Goal: Task Accomplishment & Management: Manage account settings

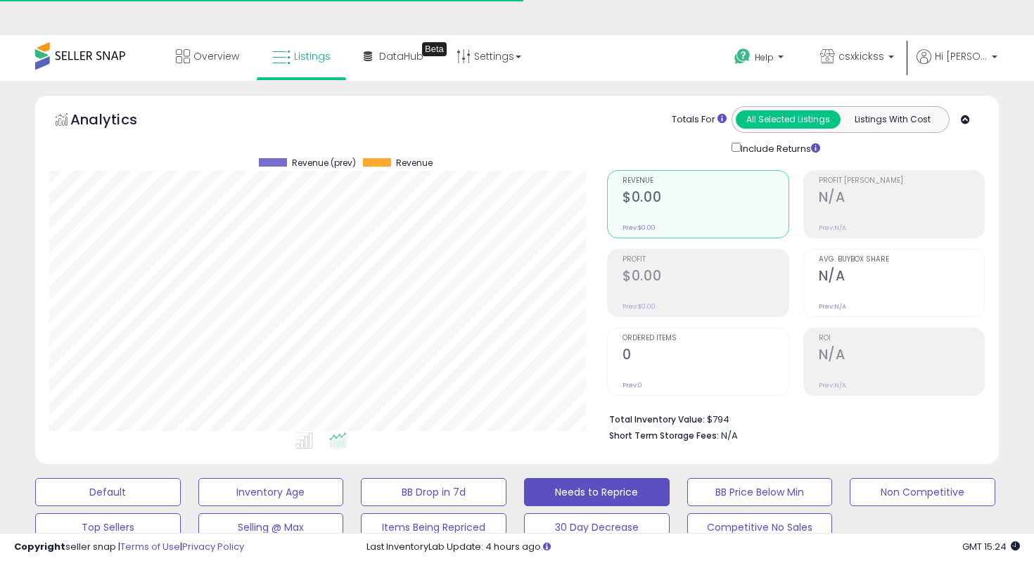
select select "**"
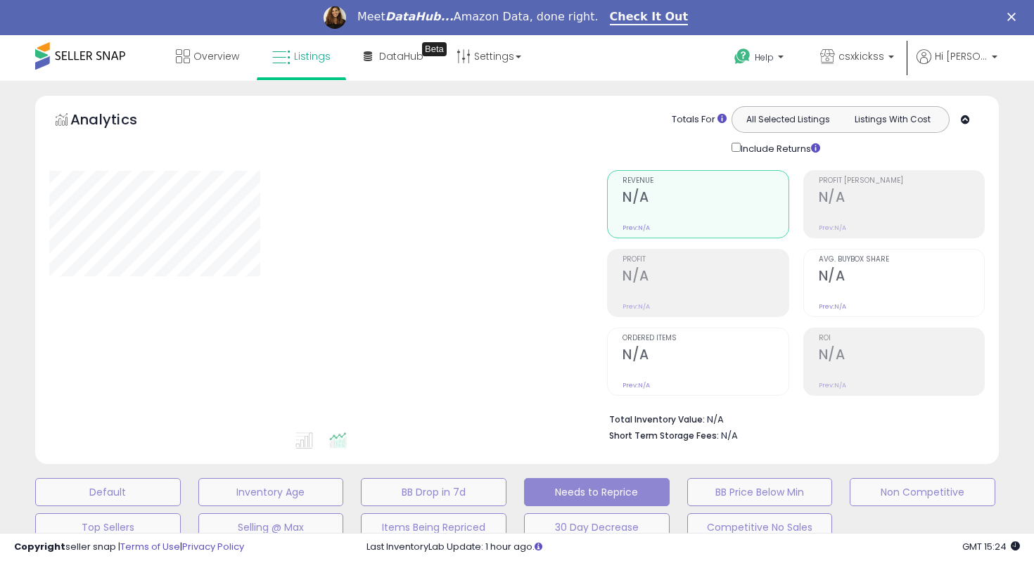
select select "**"
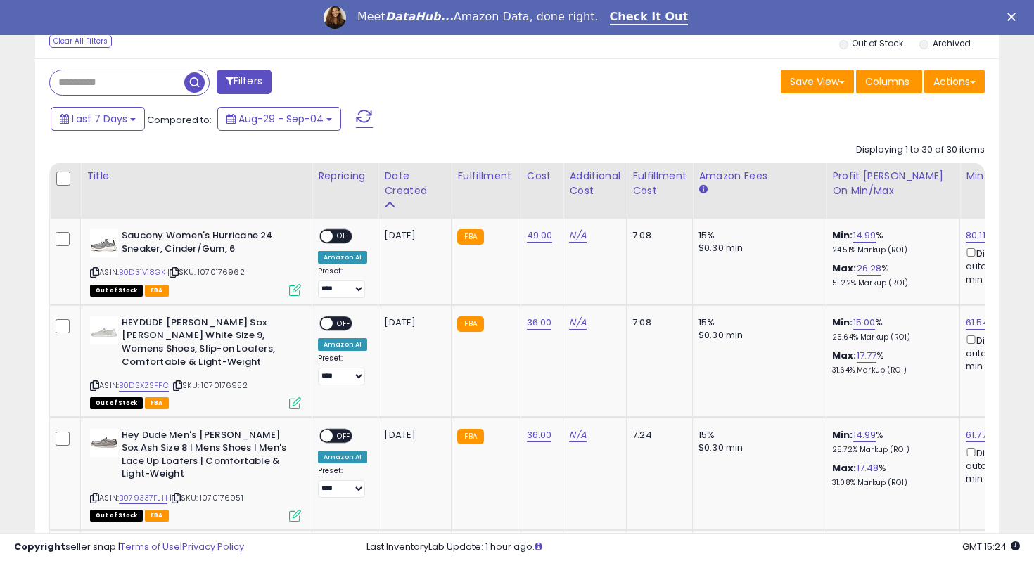
scroll to position [564, 0]
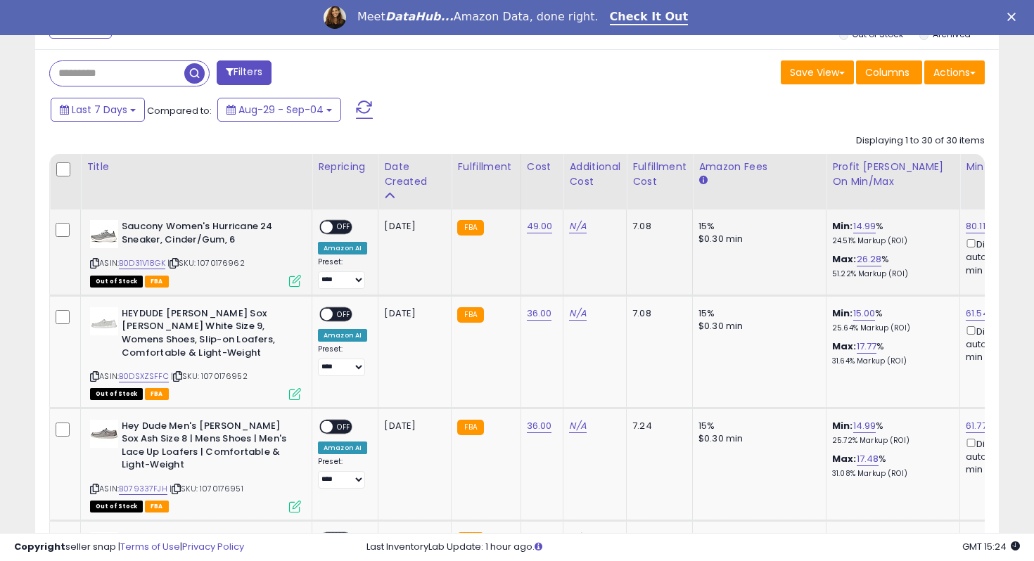
click at [340, 224] on span "OFF" at bounding box center [344, 228] width 23 height 12
click at [339, 307] on div "ON OFF" at bounding box center [335, 314] width 33 height 15
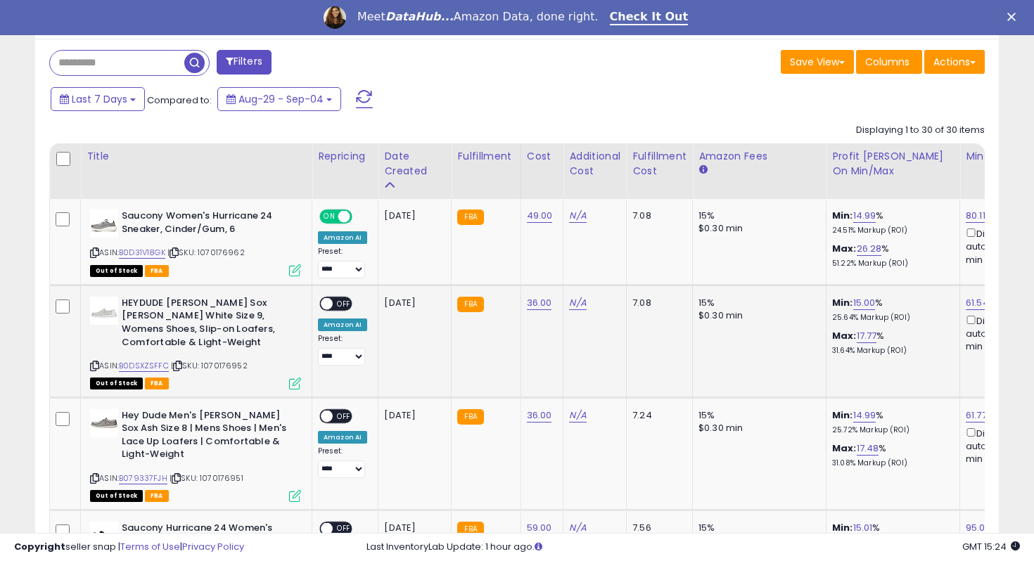
click at [342, 295] on td "**********" at bounding box center [345, 341] width 66 height 113
click at [342, 301] on span "OFF" at bounding box center [344, 303] width 23 height 12
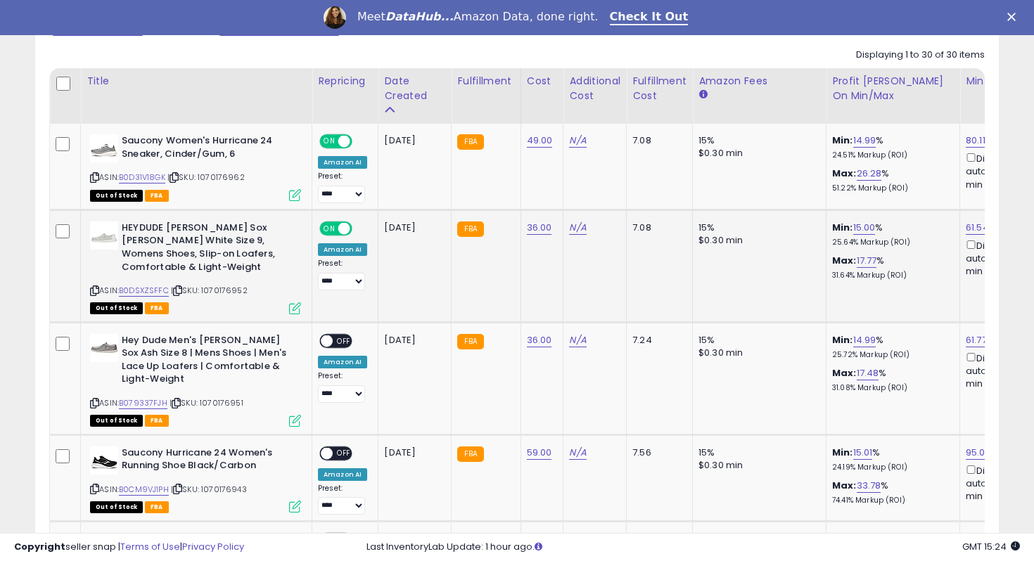
scroll to position [738, 0]
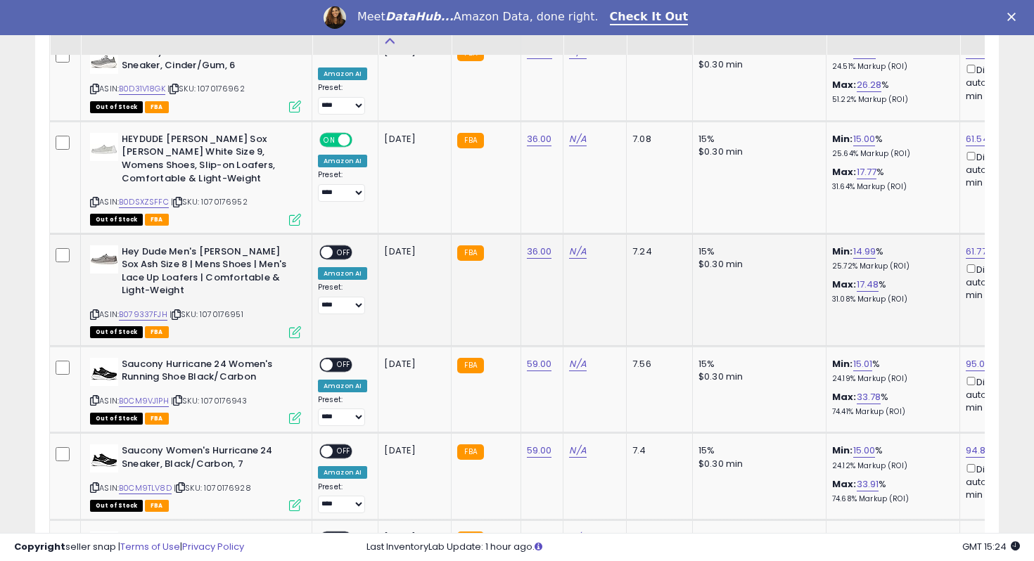
click at [342, 255] on span "OFF" at bounding box center [344, 252] width 23 height 12
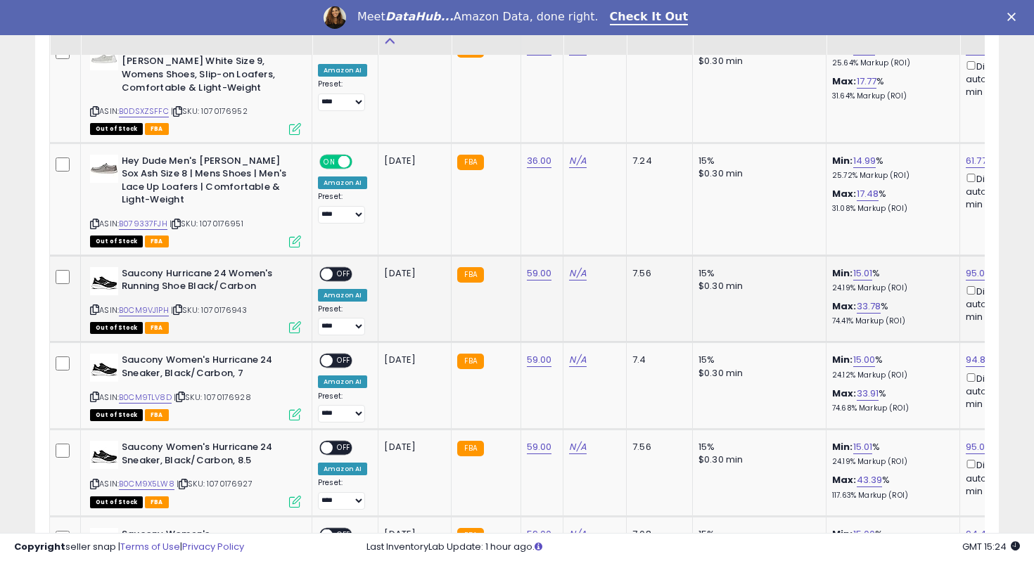
click at [343, 273] on span "OFF" at bounding box center [344, 274] width 23 height 12
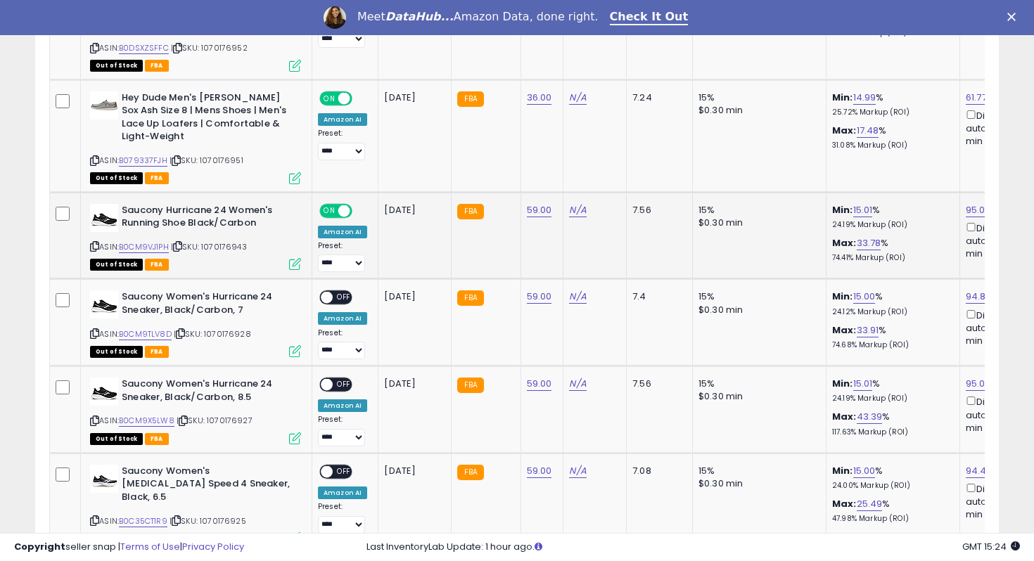
scroll to position [914, 0]
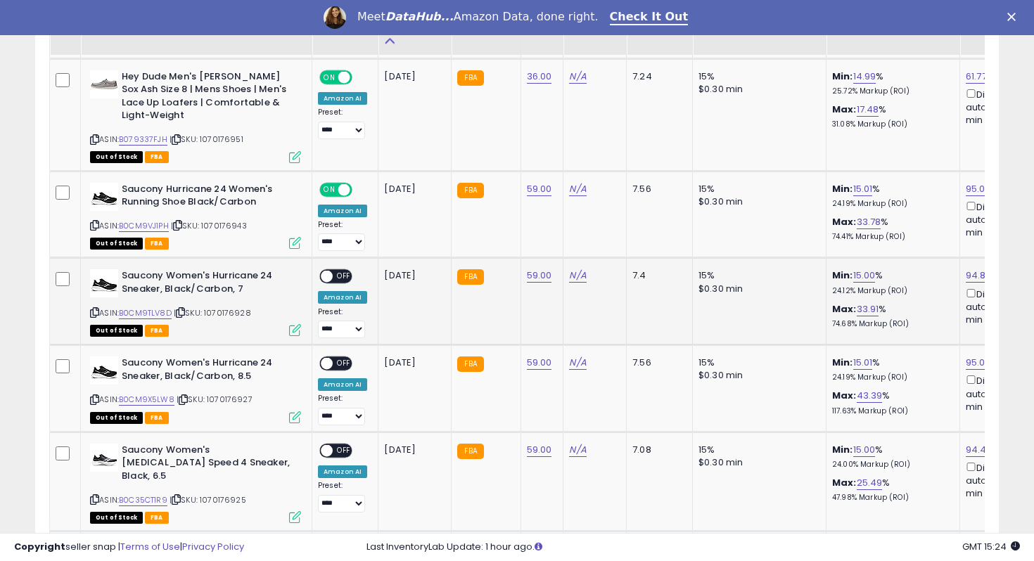
click at [344, 269] on div "ON OFF" at bounding box center [335, 276] width 33 height 15
click at [344, 271] on span "OFF" at bounding box center [344, 277] width 23 height 12
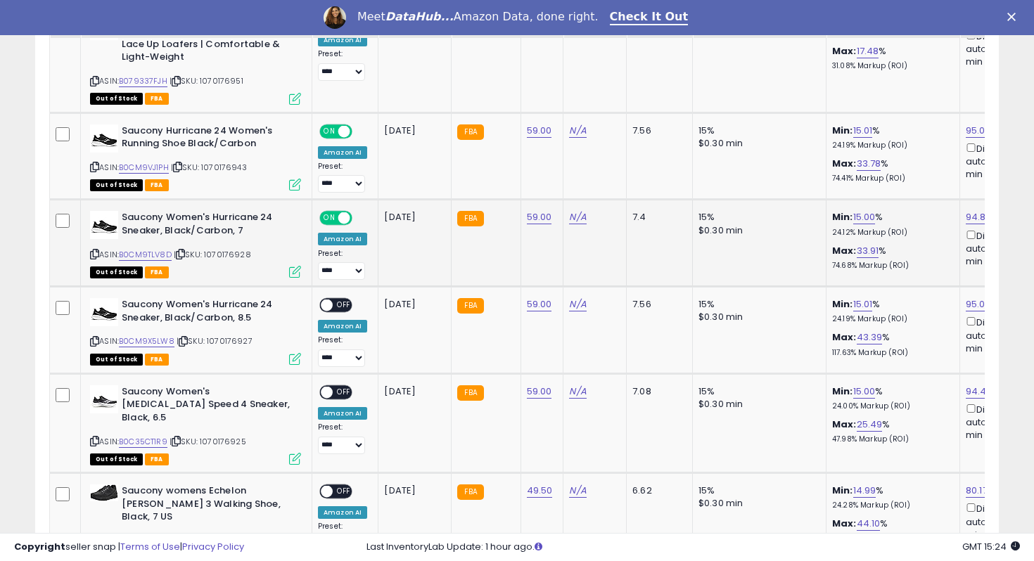
scroll to position [980, 0]
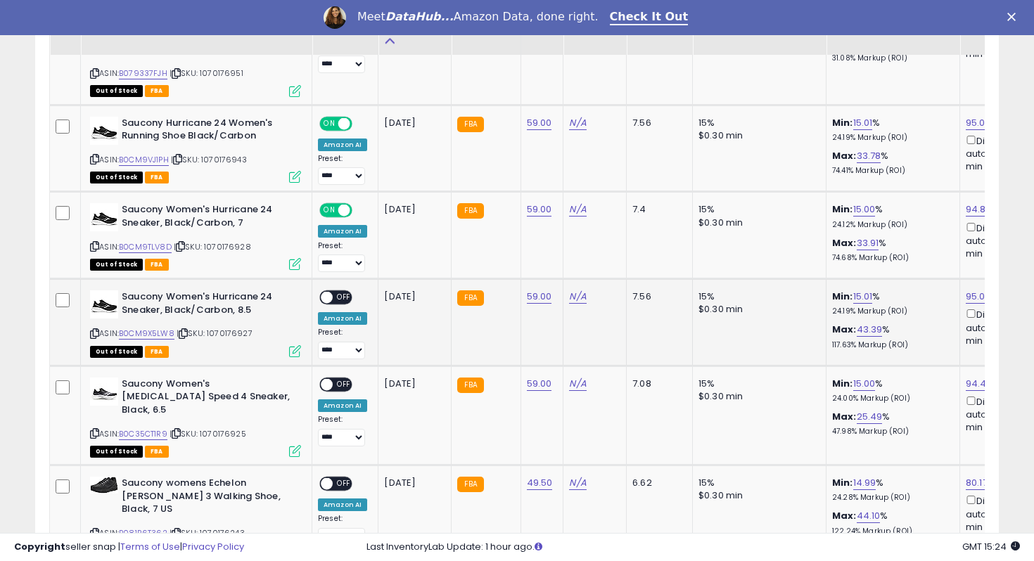
click at [352, 313] on div "Amazon AI" at bounding box center [342, 318] width 49 height 13
click at [350, 305] on div "**********" at bounding box center [342, 324] width 49 height 69
click at [344, 302] on span "OFF" at bounding box center [344, 298] width 23 height 12
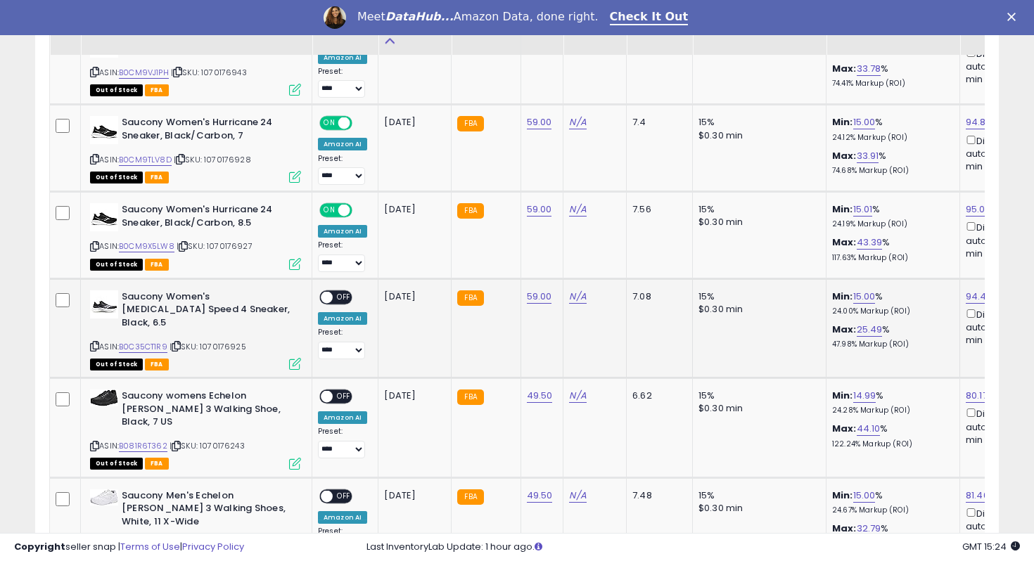
click at [346, 293] on span "OFF" at bounding box center [344, 298] width 23 height 12
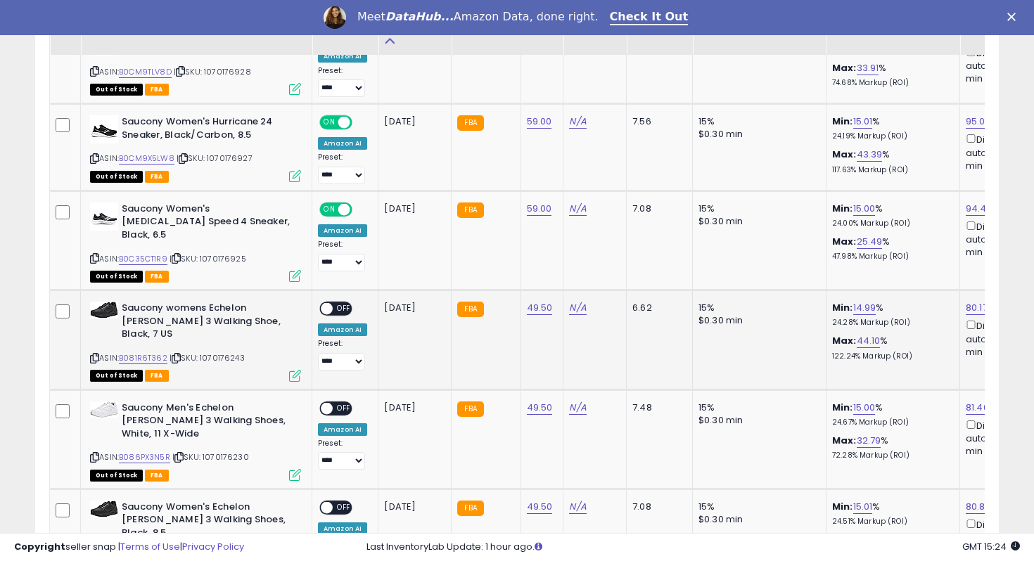
click at [345, 303] on span "OFF" at bounding box center [344, 309] width 23 height 12
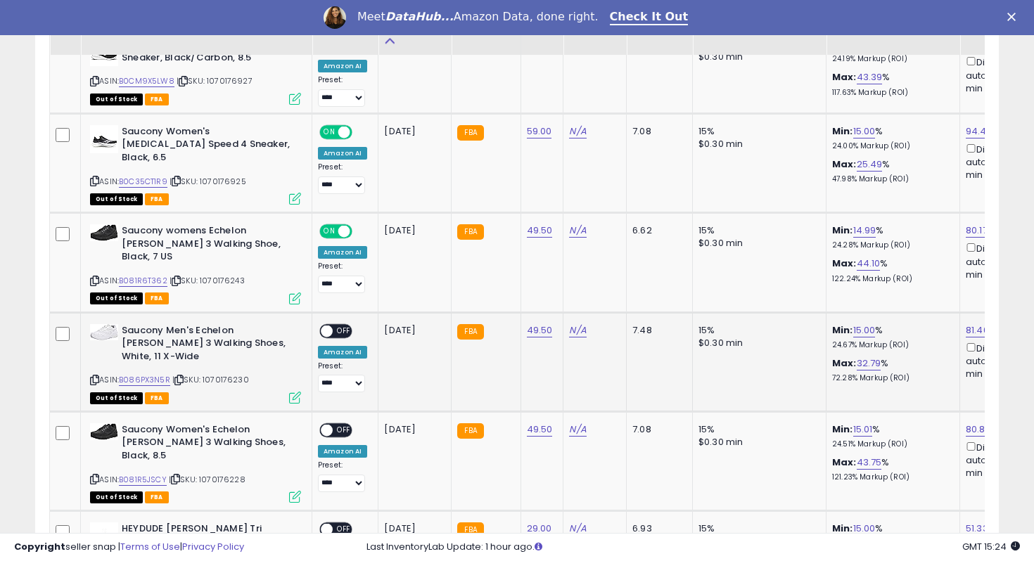
click at [345, 325] on span "OFF" at bounding box center [344, 331] width 23 height 12
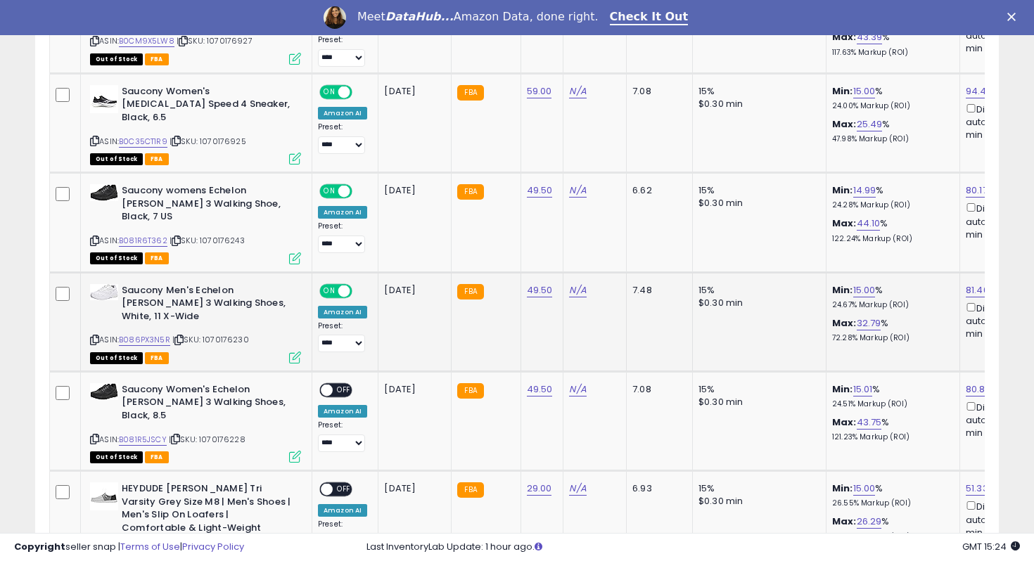
scroll to position [1283, 0]
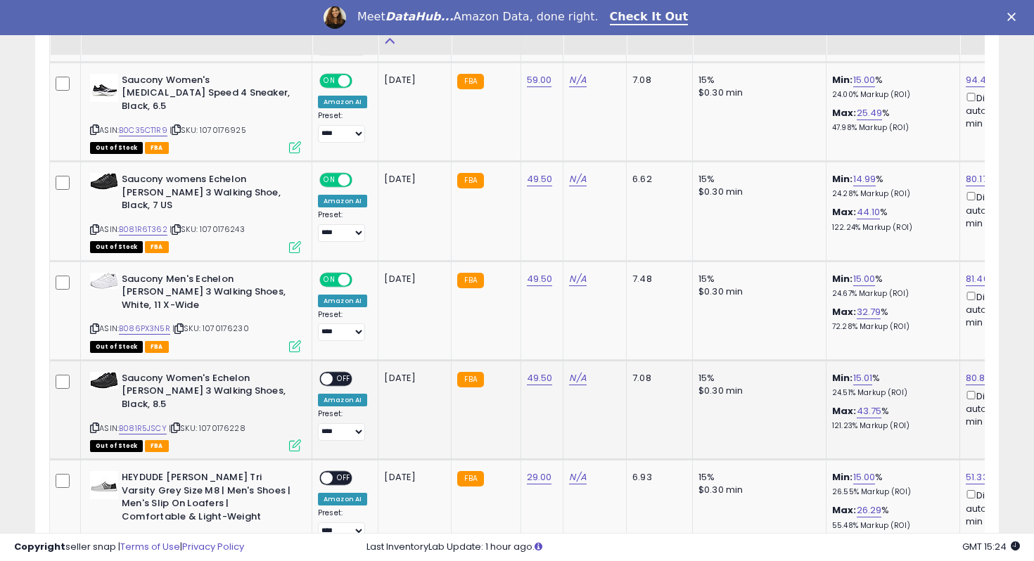
click at [343, 373] on span "OFF" at bounding box center [344, 379] width 23 height 12
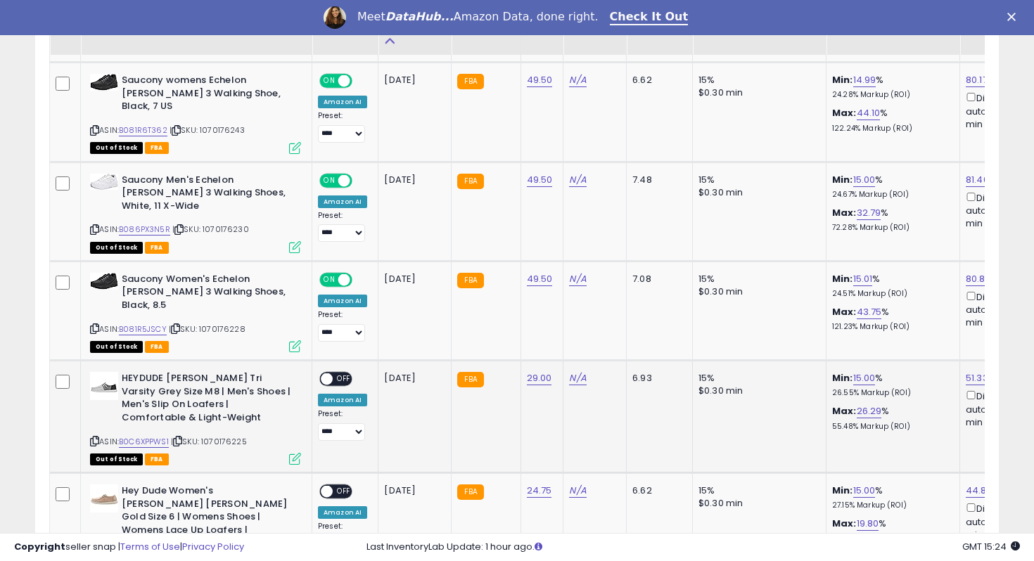
click at [344, 373] on span "OFF" at bounding box center [344, 379] width 23 height 12
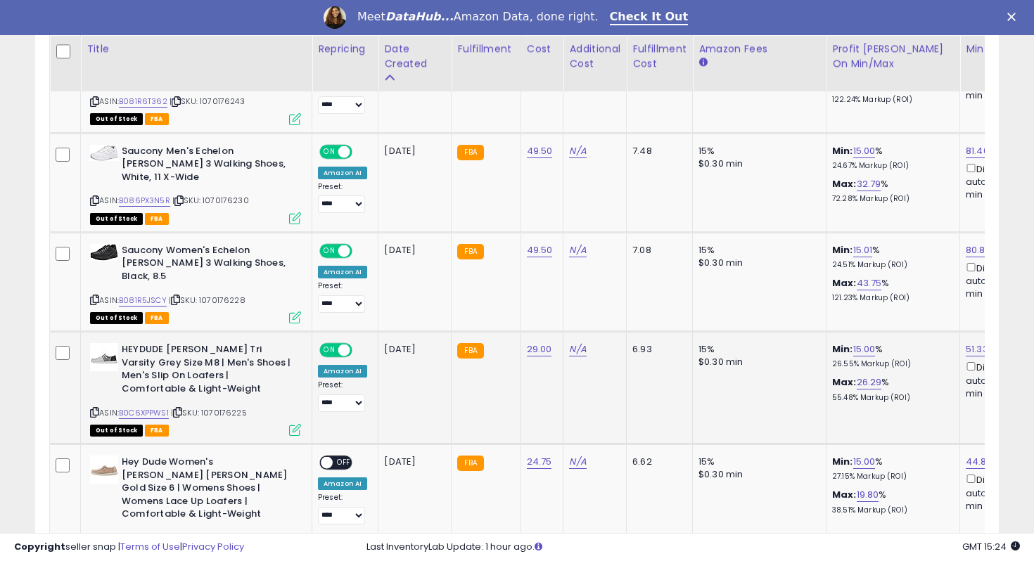
scroll to position [1448, 0]
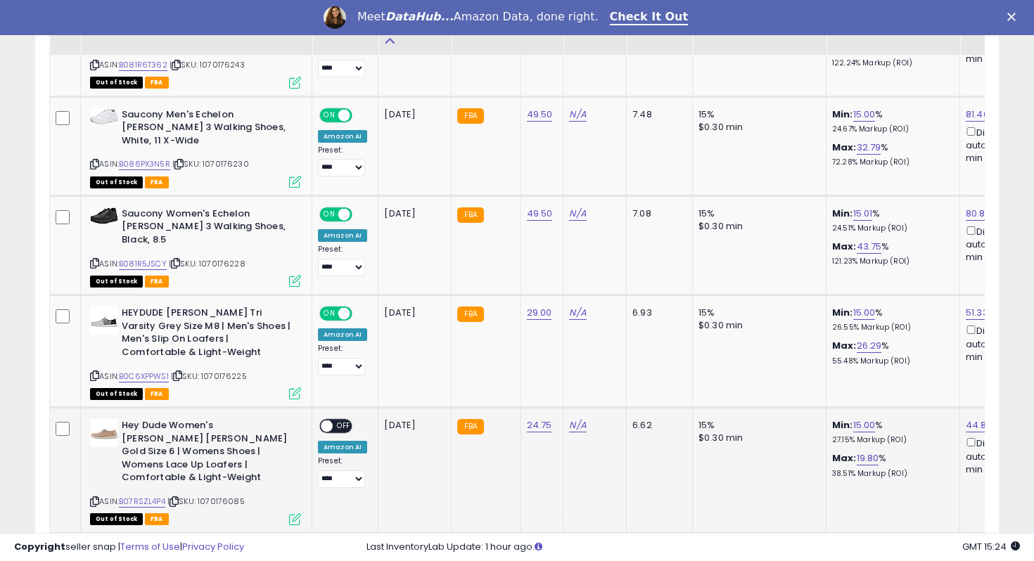
click at [342, 421] on span "OFF" at bounding box center [344, 427] width 23 height 12
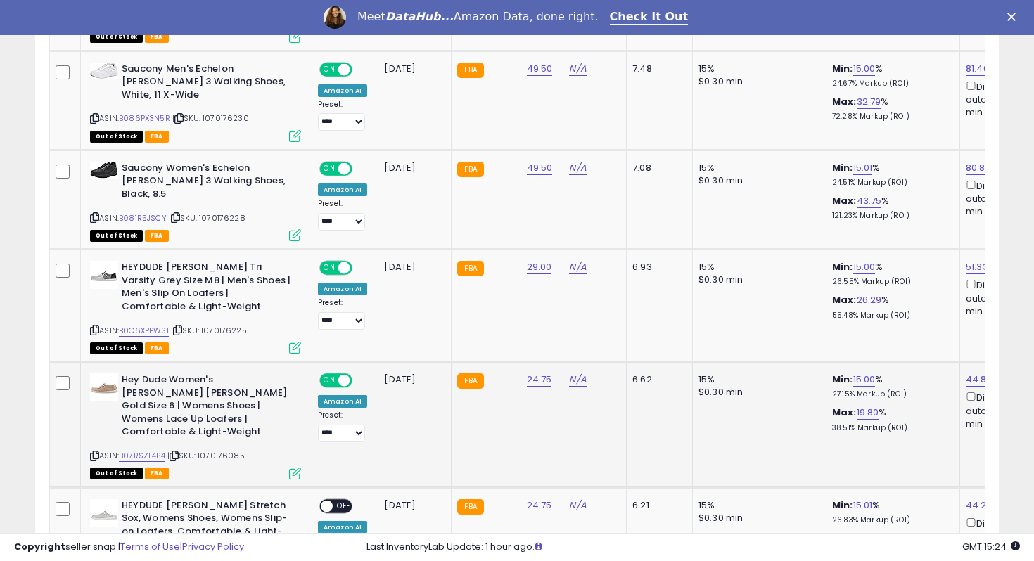
scroll to position [1613, 0]
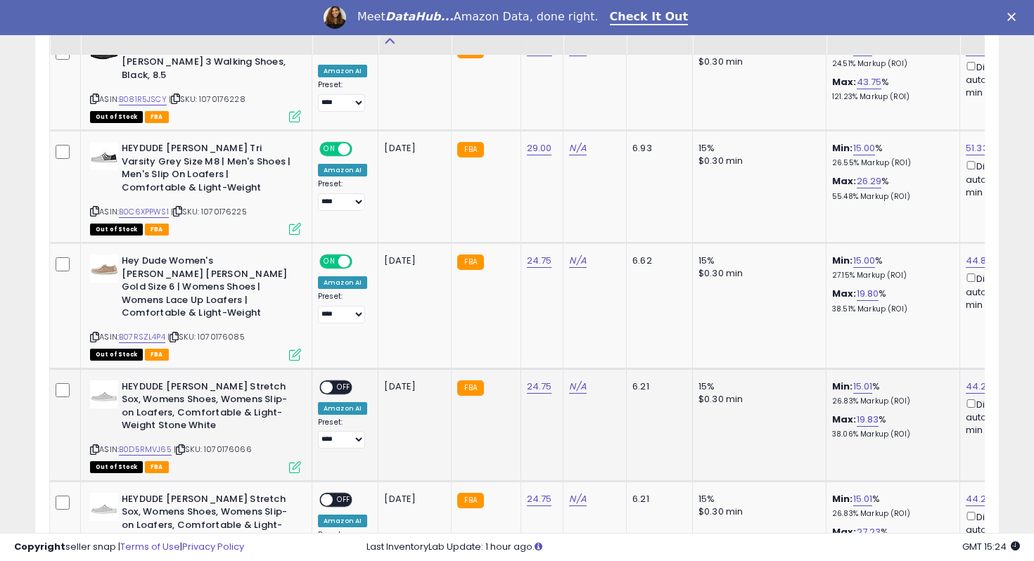
click at [343, 381] on span "OFF" at bounding box center [344, 387] width 23 height 12
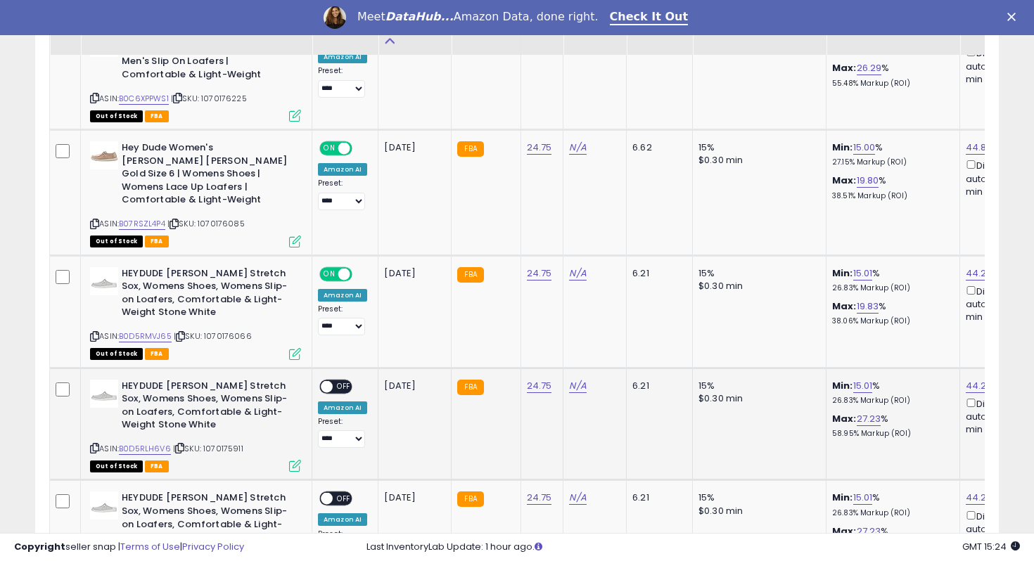
click at [343, 380] on span "OFF" at bounding box center [344, 386] width 23 height 12
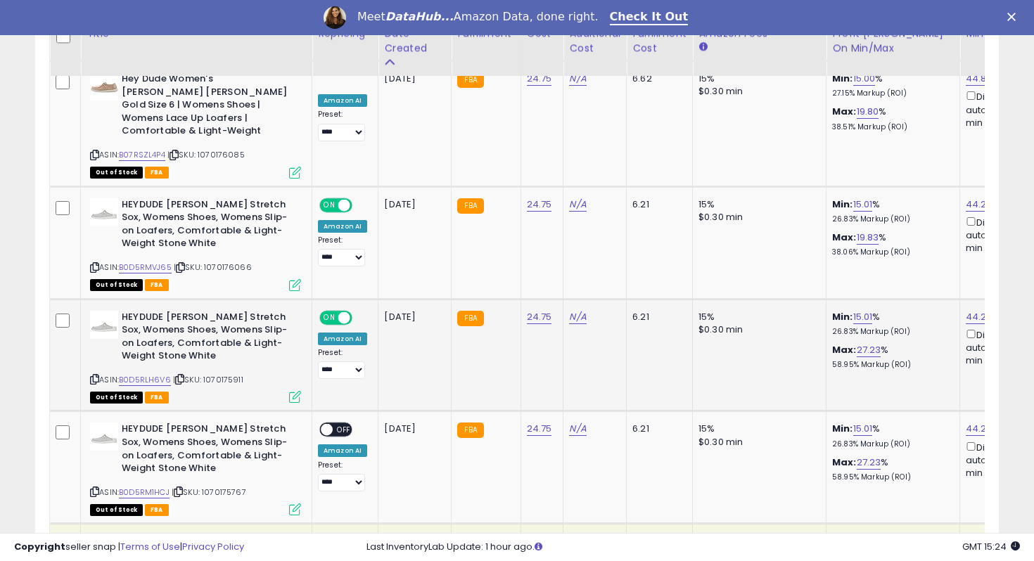
scroll to position [1816, 0]
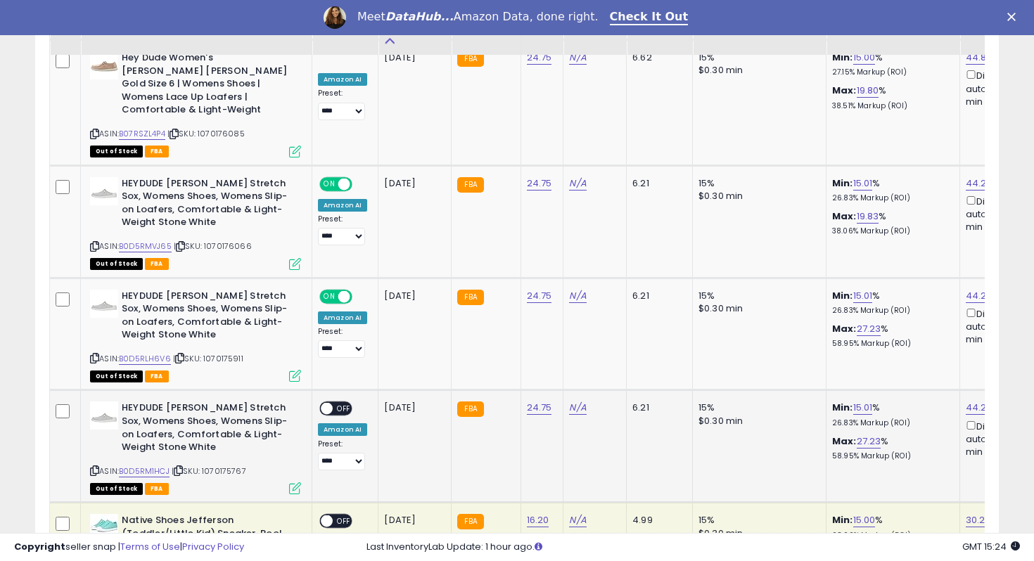
click at [346, 402] on div "**********" at bounding box center [342, 436] width 49 height 69
click at [344, 403] on span "OFF" at bounding box center [344, 409] width 23 height 12
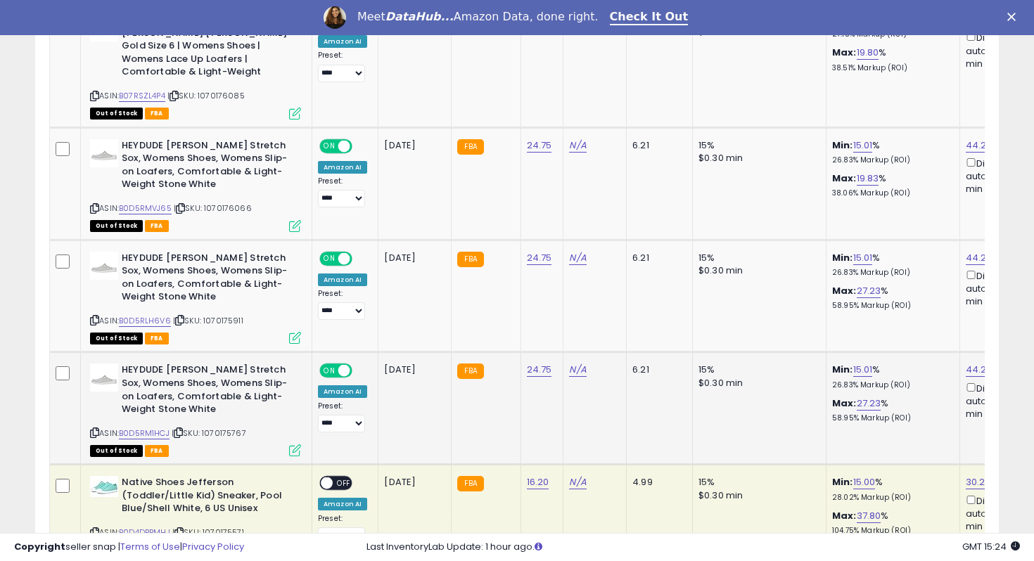
scroll to position [1879, 0]
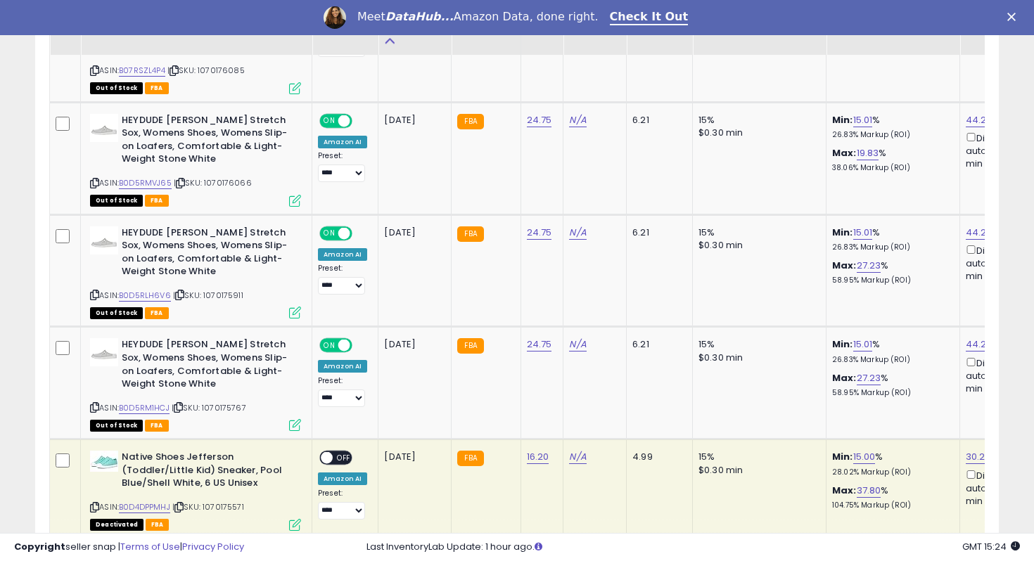
click at [344, 440] on td "**********" at bounding box center [345, 489] width 66 height 99
click at [344, 451] on div "ON OFF" at bounding box center [335, 458] width 33 height 15
click at [346, 452] on span "OFF" at bounding box center [344, 458] width 23 height 12
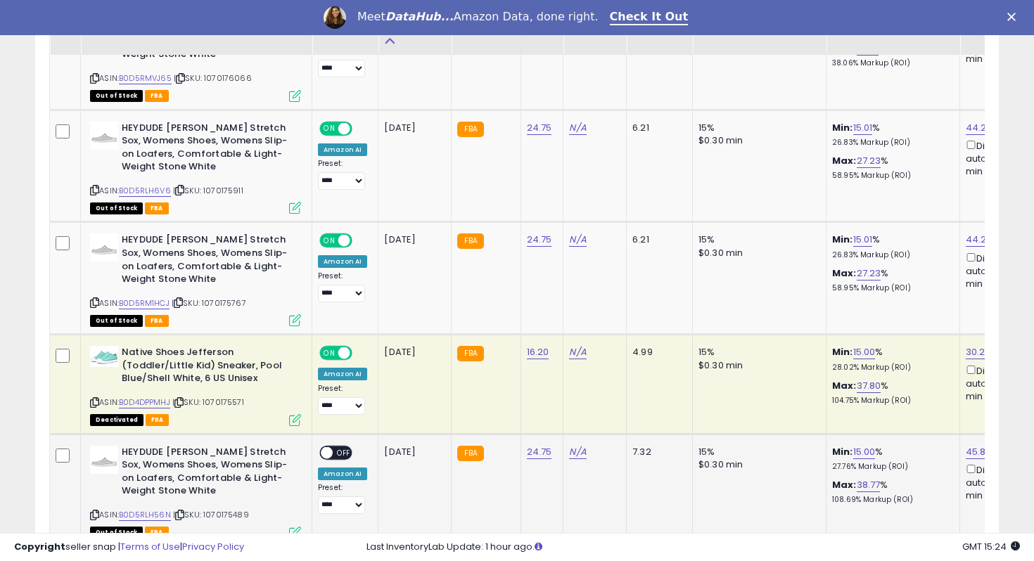
click at [337, 447] on div "ON OFF" at bounding box center [320, 453] width 33 height 12
click at [341, 447] on span "OFF" at bounding box center [344, 453] width 23 height 12
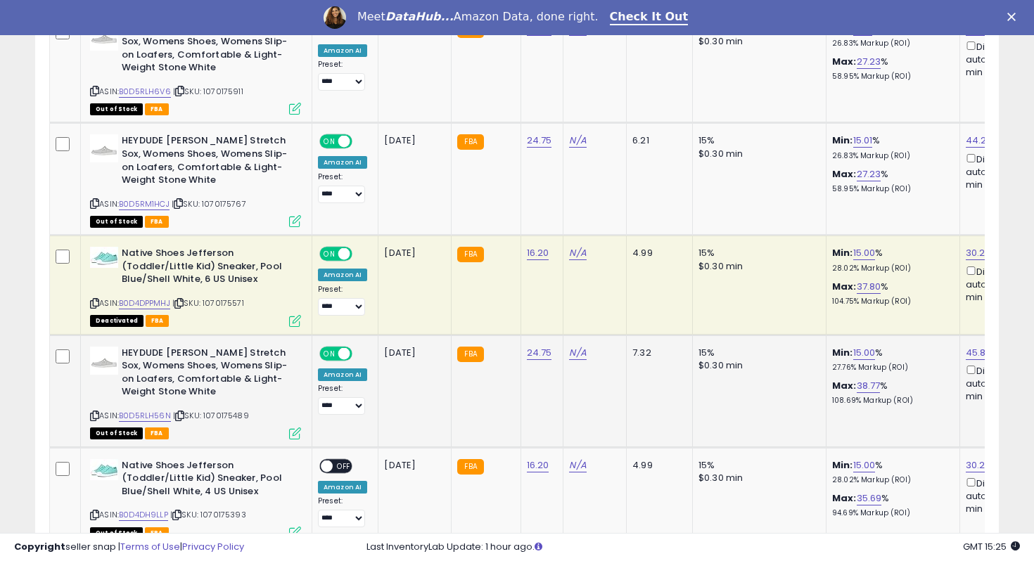
scroll to position [2177, 0]
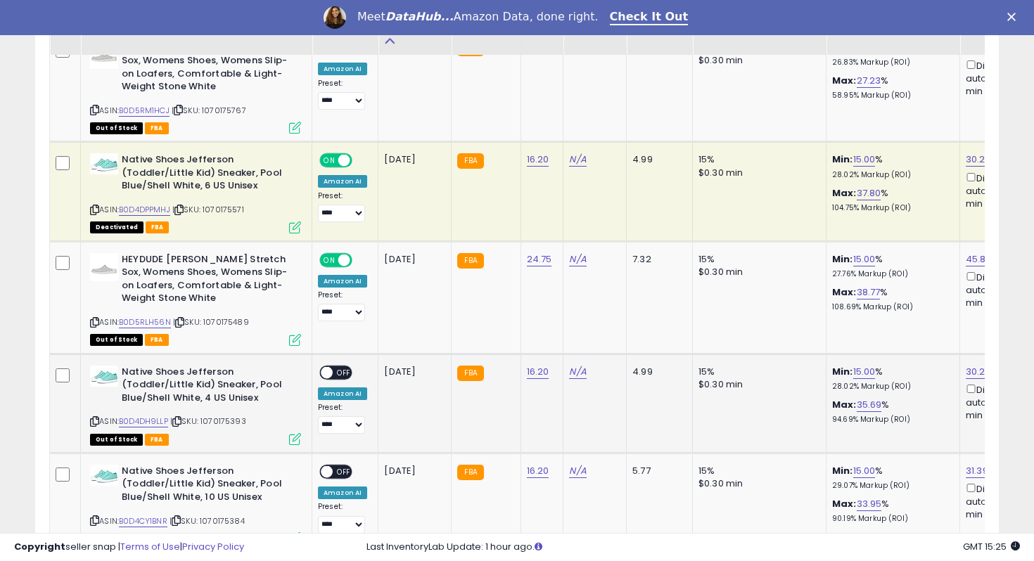
click at [334, 366] on div "ON OFF" at bounding box center [320, 372] width 33 height 12
click at [340, 366] on span "OFF" at bounding box center [344, 372] width 23 height 12
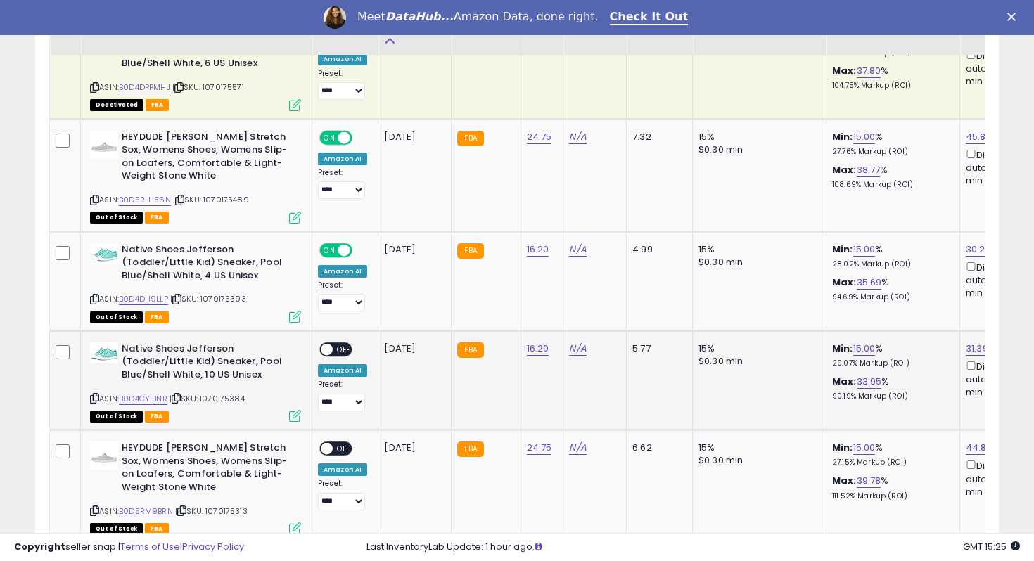
click at [344, 343] on span "OFF" at bounding box center [344, 349] width 23 height 12
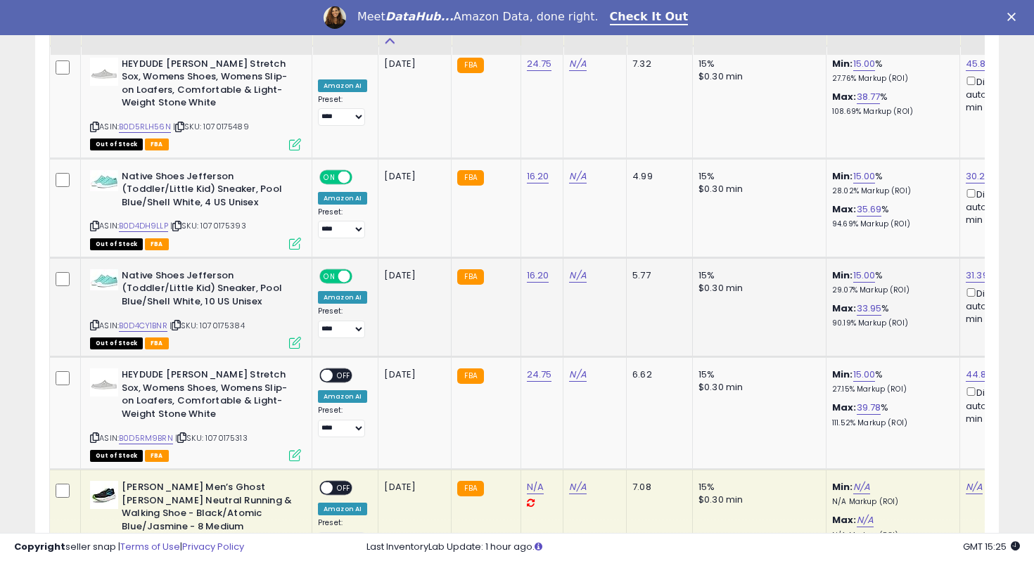
scroll to position [2383, 0]
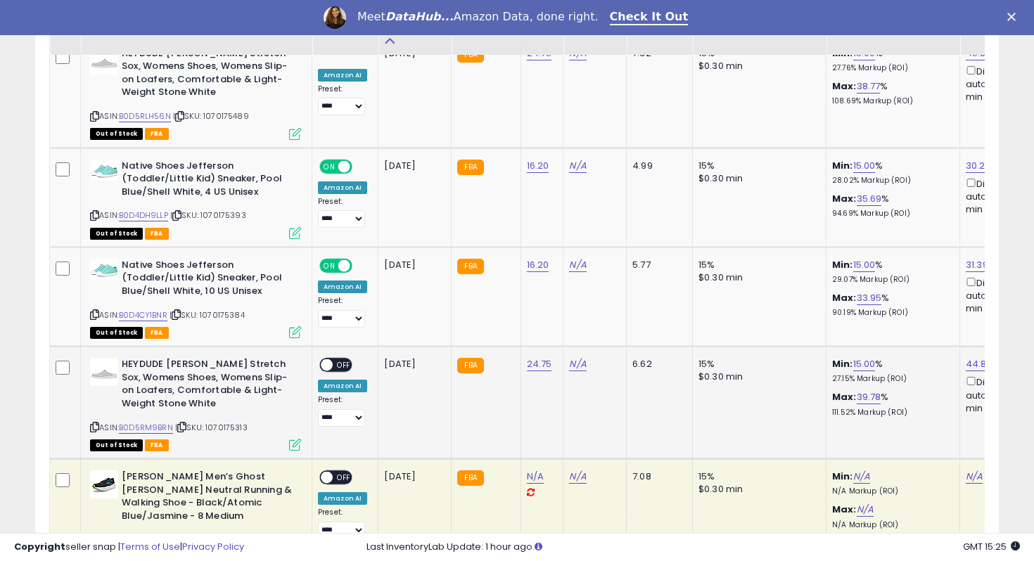
click at [343, 359] on span "OFF" at bounding box center [344, 365] width 23 height 12
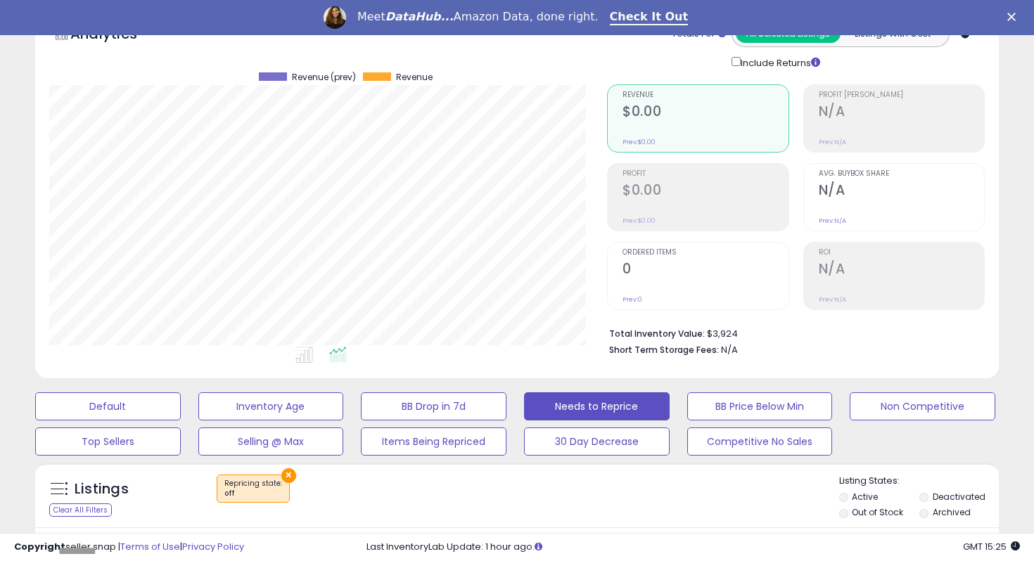
scroll to position [0, 0]
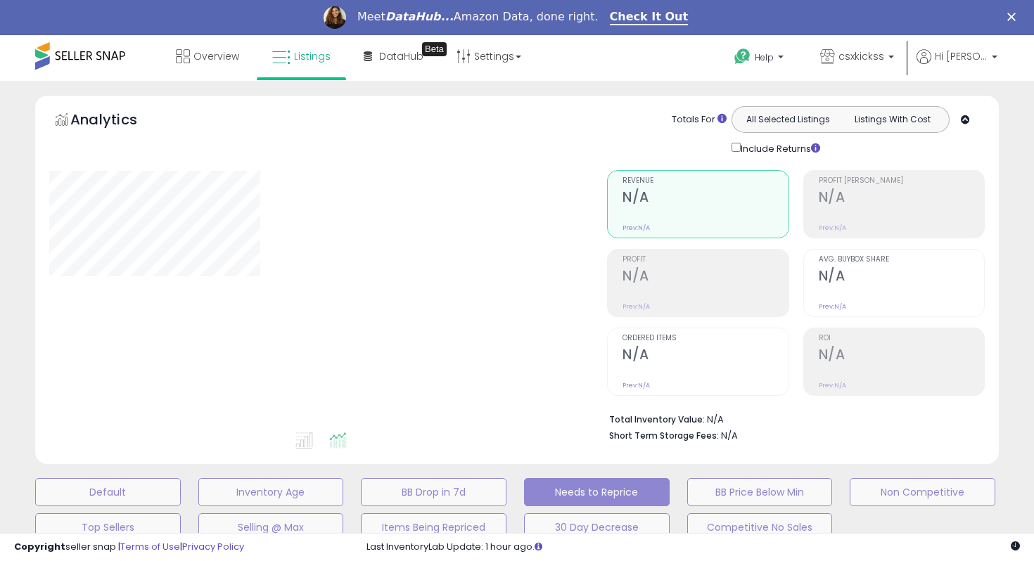
select select "**"
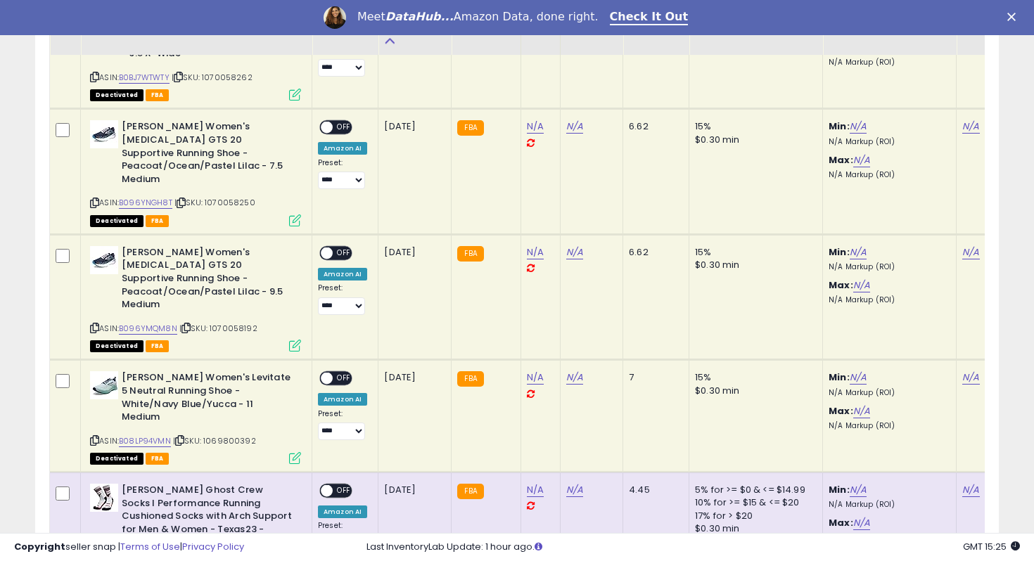
scroll to position [1355, 0]
